Goal: Task Accomplishment & Management: Use online tool/utility

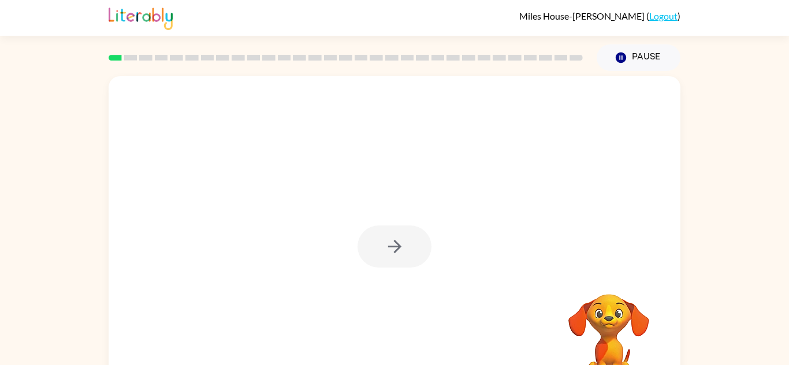
click at [610, 333] on video "Your browser must support playing .mp4 files to use Literably. Please try using…" at bounding box center [608, 334] width 115 height 115
click at [496, 274] on div at bounding box center [395, 241] width 572 height 330
click at [634, 57] on button "Pause Pause" at bounding box center [638, 57] width 84 height 27
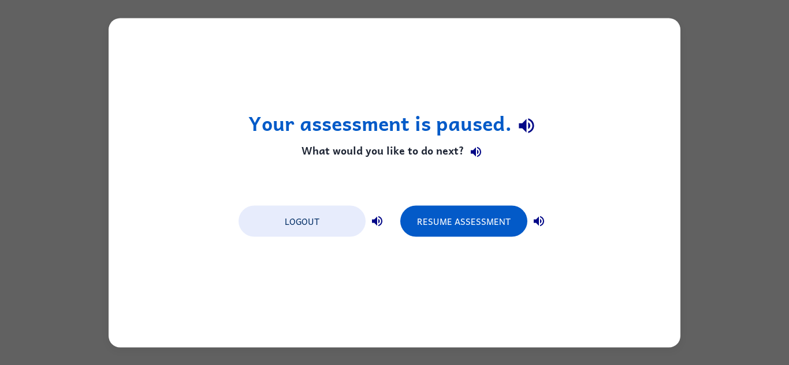
click at [694, 171] on div "Your assessment is paused. What would you like to do next? Logout Resume Assess…" at bounding box center [394, 182] width 789 height 365
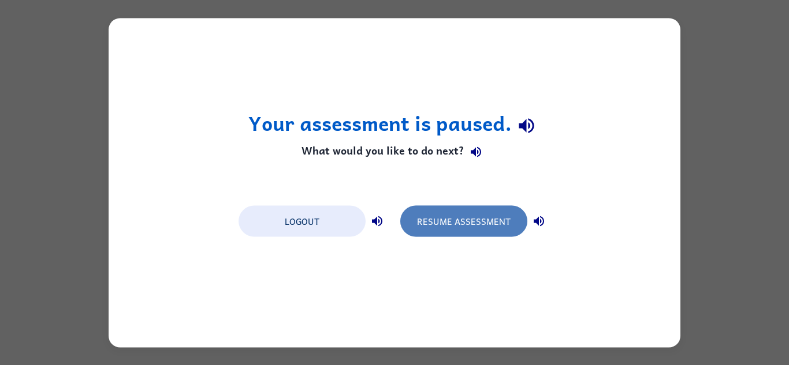
click at [480, 218] on button "Resume Assessment" at bounding box center [463, 221] width 127 height 31
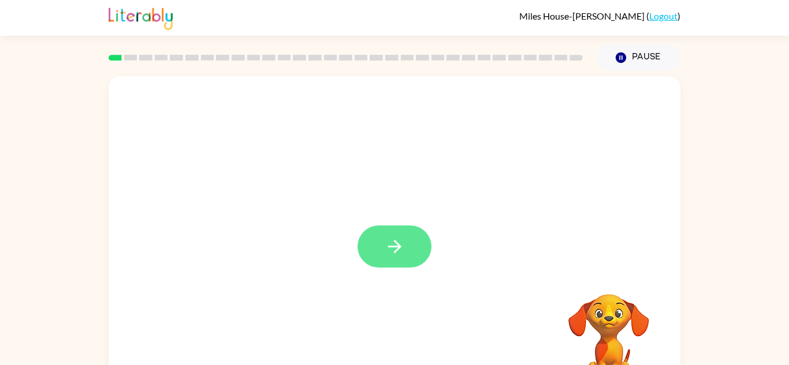
click at [381, 253] on button "button" at bounding box center [394, 247] width 74 height 42
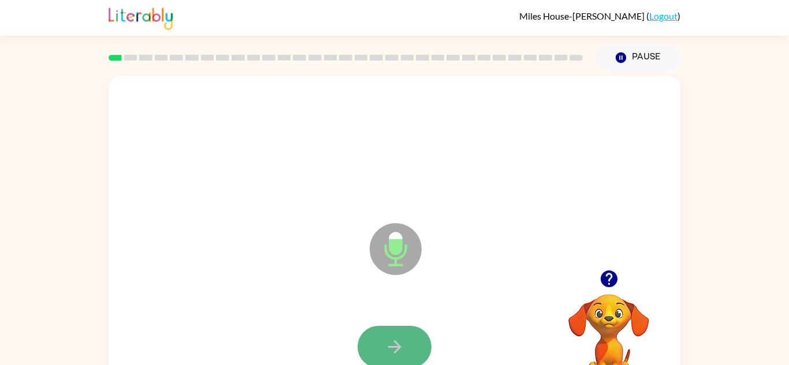
click at [420, 345] on button "button" at bounding box center [394, 347] width 74 height 42
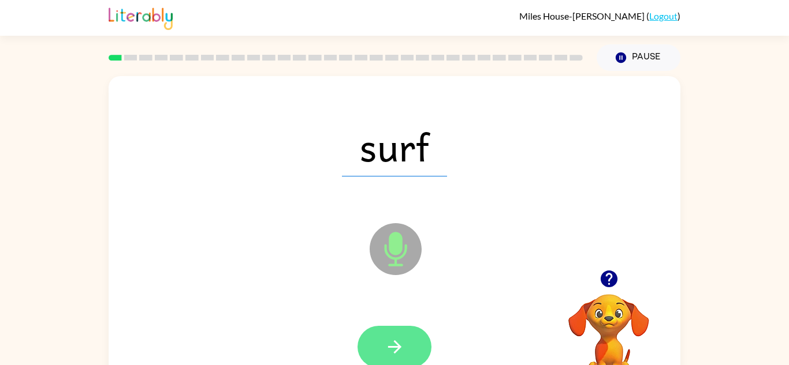
click at [414, 344] on button "button" at bounding box center [394, 347] width 74 height 42
click at [414, 345] on button "button" at bounding box center [394, 347] width 74 height 42
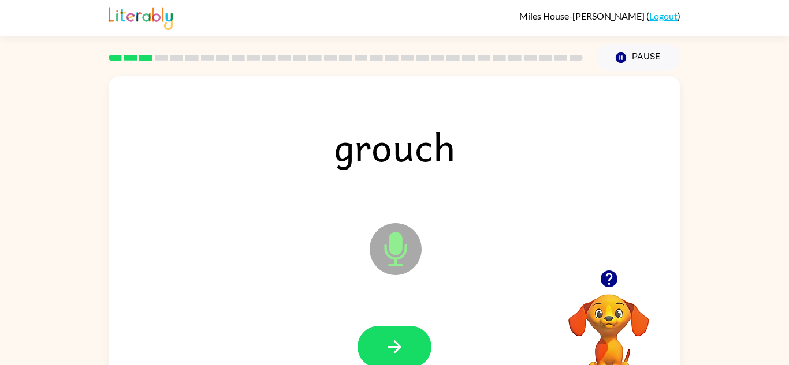
click at [414, 345] on button "button" at bounding box center [394, 347] width 74 height 42
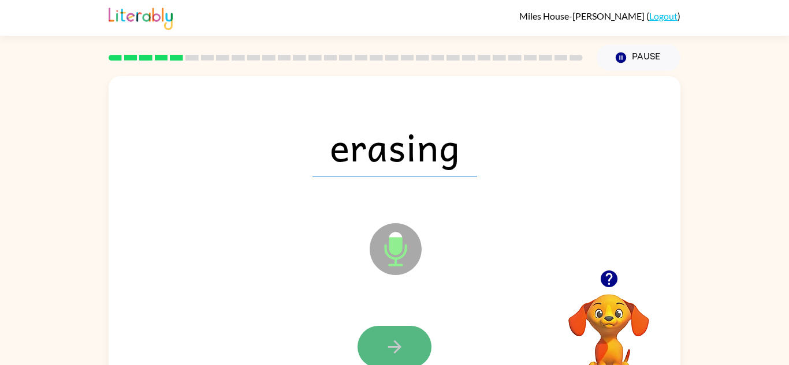
click at [413, 346] on button "button" at bounding box center [394, 347] width 74 height 42
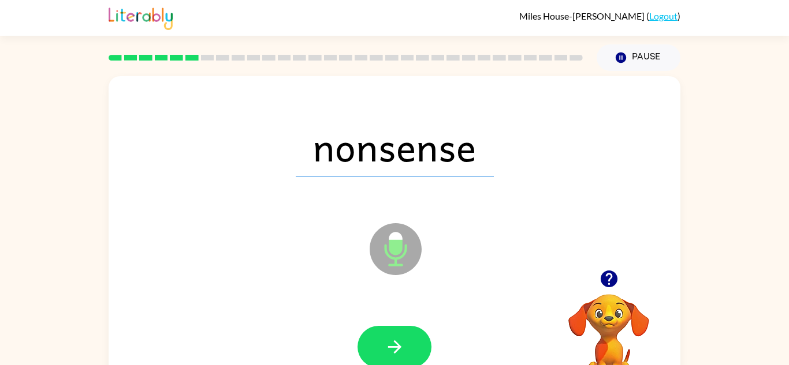
click at [413, 346] on button "button" at bounding box center [394, 347] width 74 height 42
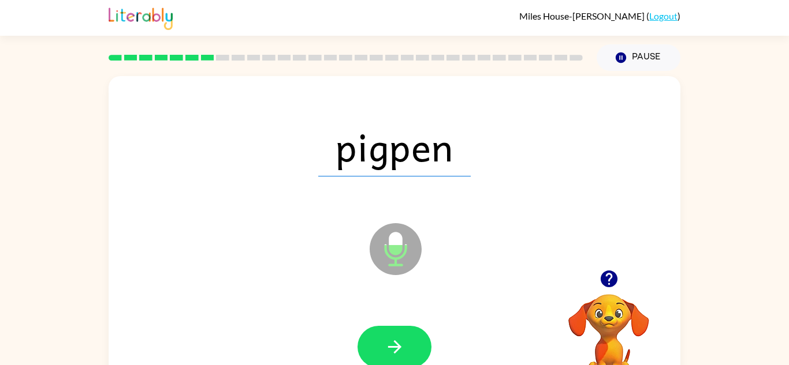
click at [413, 346] on button "button" at bounding box center [394, 347] width 74 height 42
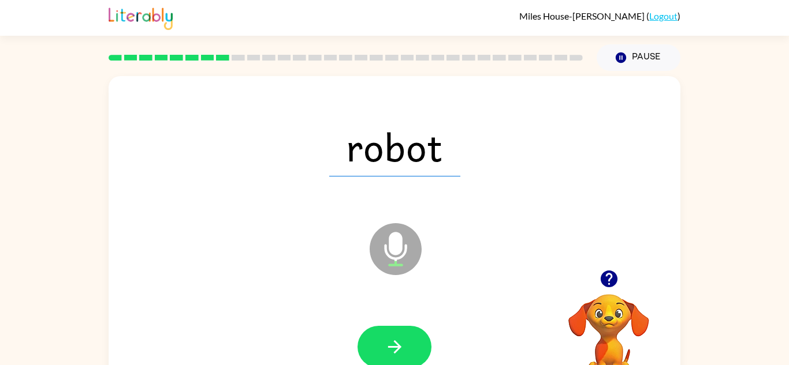
click at [413, 346] on button "button" at bounding box center [394, 347] width 74 height 42
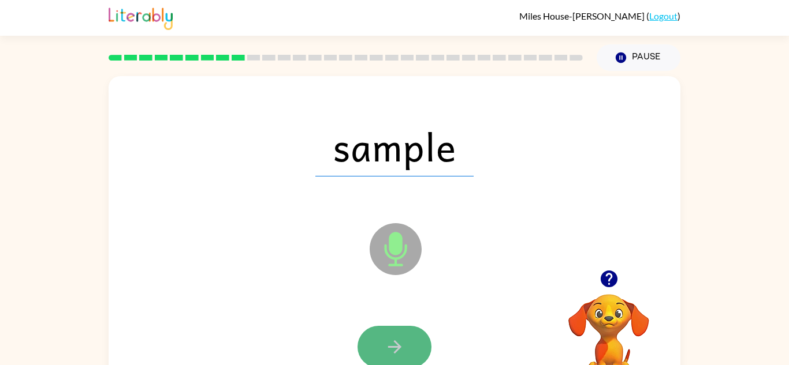
click at [389, 358] on button "button" at bounding box center [394, 347] width 74 height 42
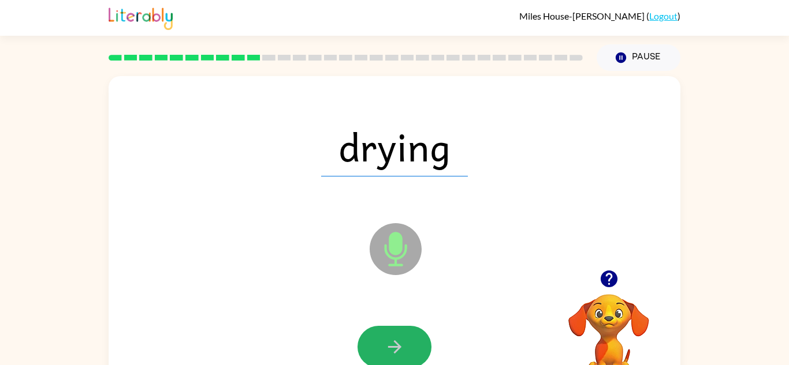
click at [389, 358] on button "button" at bounding box center [394, 347] width 74 height 42
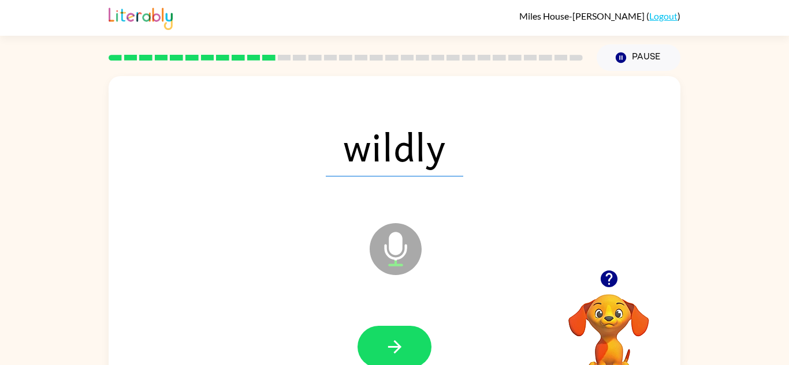
click at [389, 358] on button "button" at bounding box center [394, 347] width 74 height 42
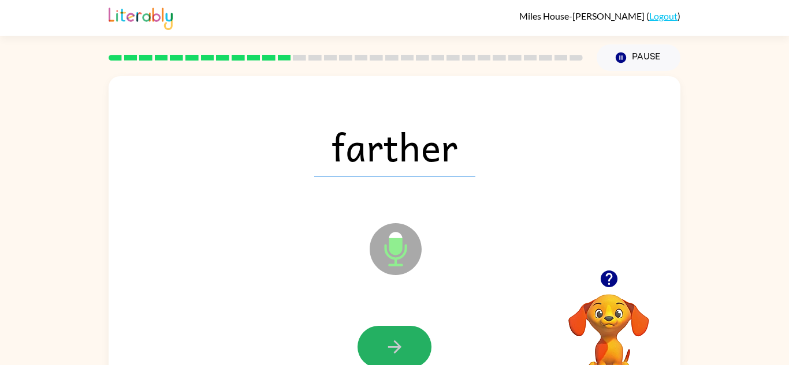
click at [389, 358] on button "button" at bounding box center [394, 347] width 74 height 42
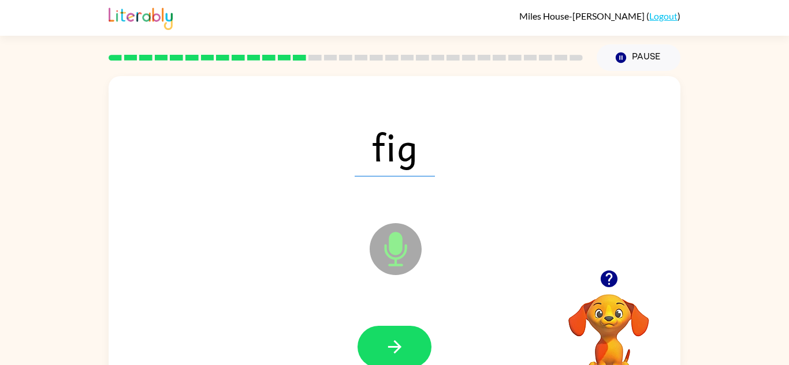
click at [389, 358] on button "button" at bounding box center [394, 347] width 74 height 42
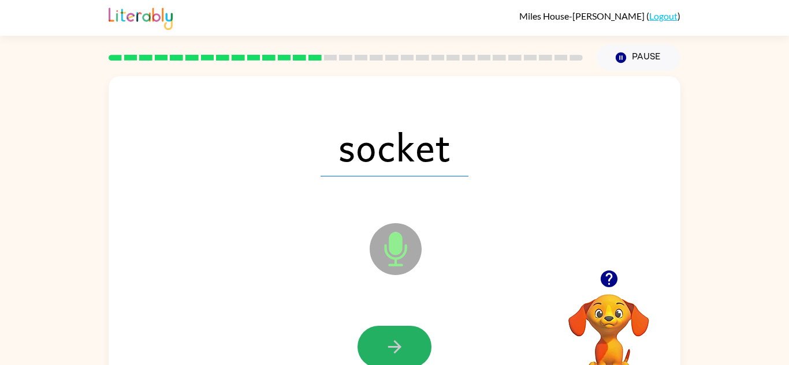
click at [389, 358] on button "button" at bounding box center [394, 347] width 74 height 42
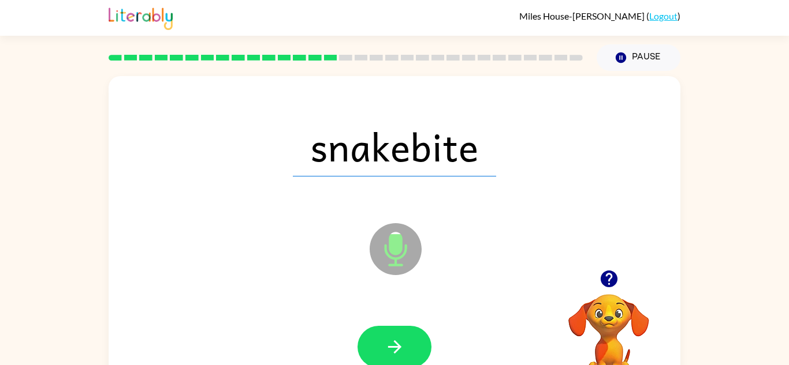
click at [389, 358] on button "button" at bounding box center [394, 347] width 74 height 42
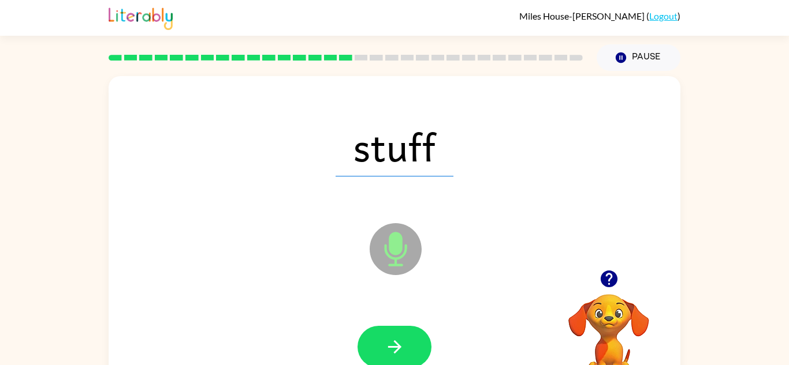
click at [389, 358] on button "button" at bounding box center [394, 347] width 74 height 42
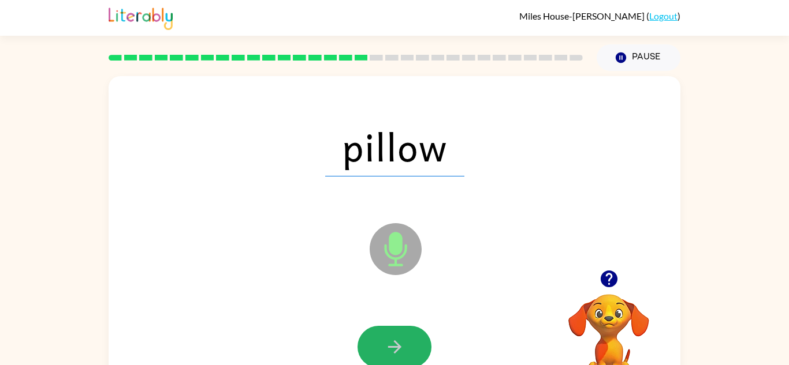
click at [389, 358] on button "button" at bounding box center [394, 347] width 74 height 42
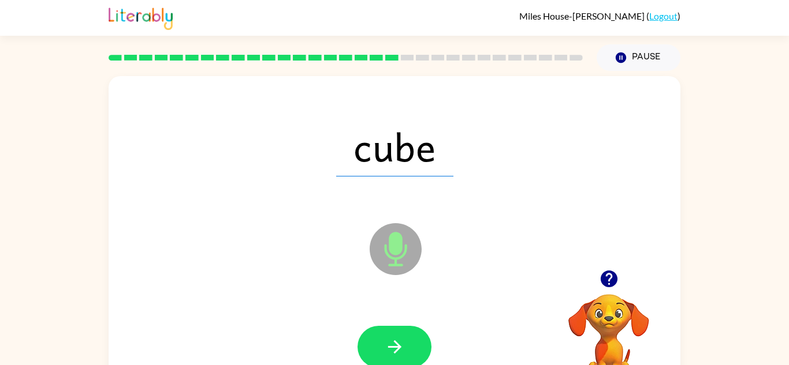
click at [389, 358] on button "button" at bounding box center [394, 347] width 74 height 42
